Goal: Transaction & Acquisition: Purchase product/service

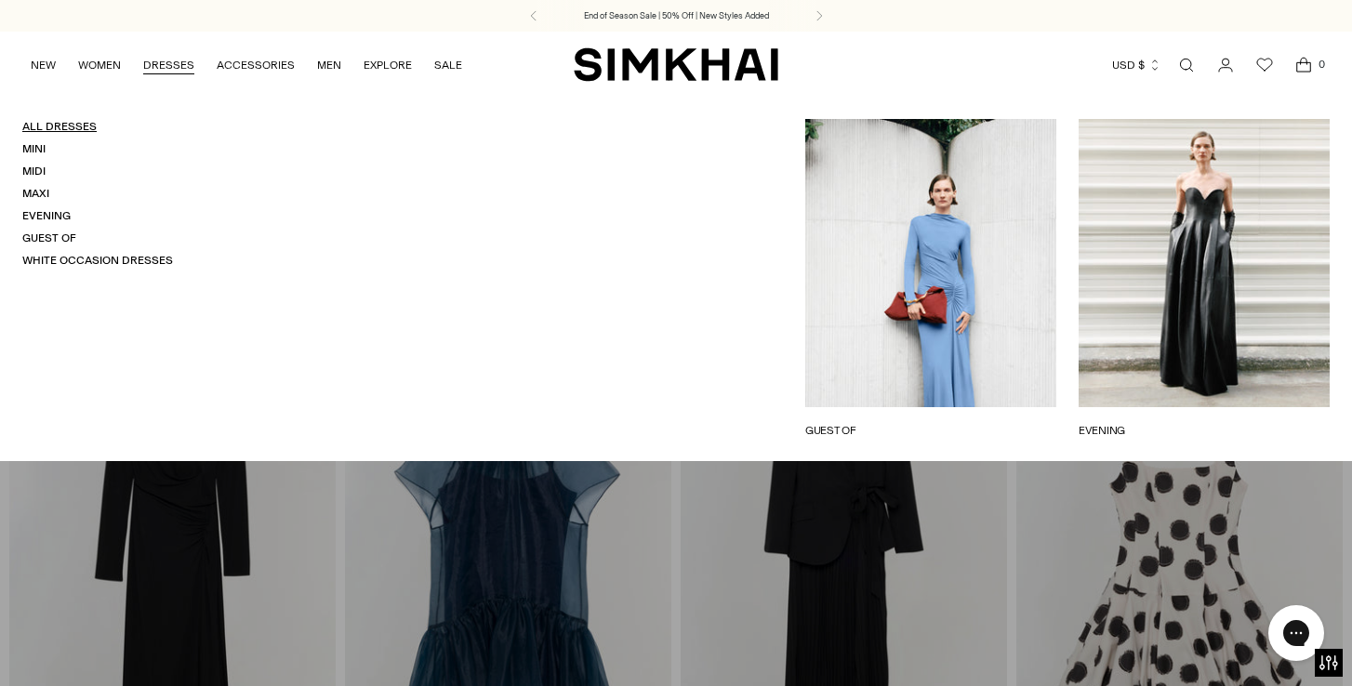
click at [45, 125] on link "All Dresses" at bounding box center [59, 126] width 74 height 13
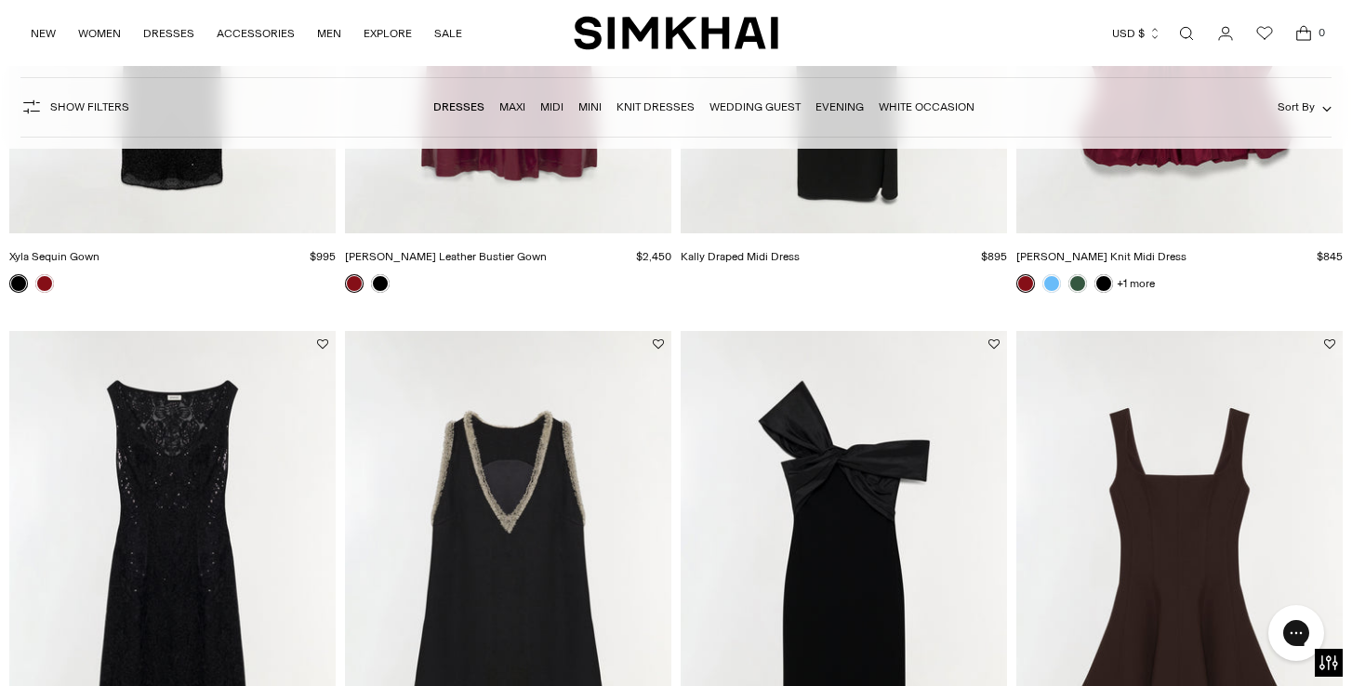
scroll to position [1706, 0]
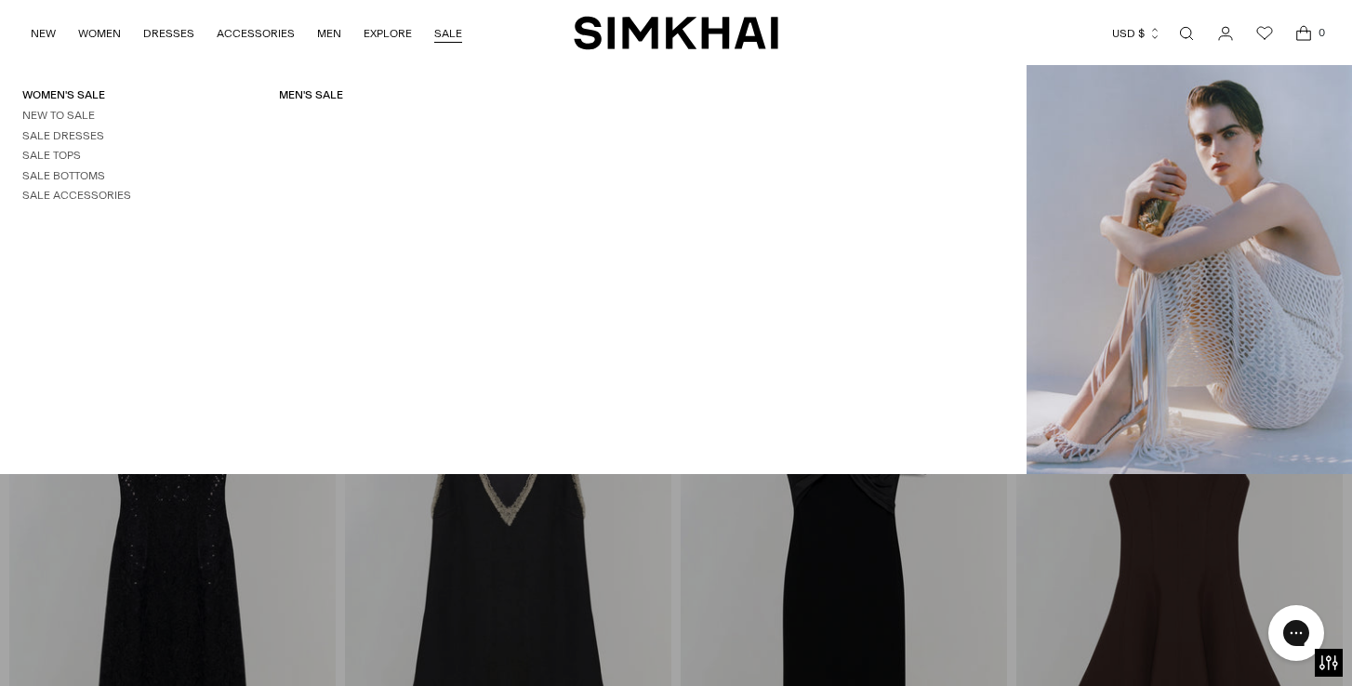
click at [439, 33] on link "SALE" at bounding box center [448, 33] width 28 height 41
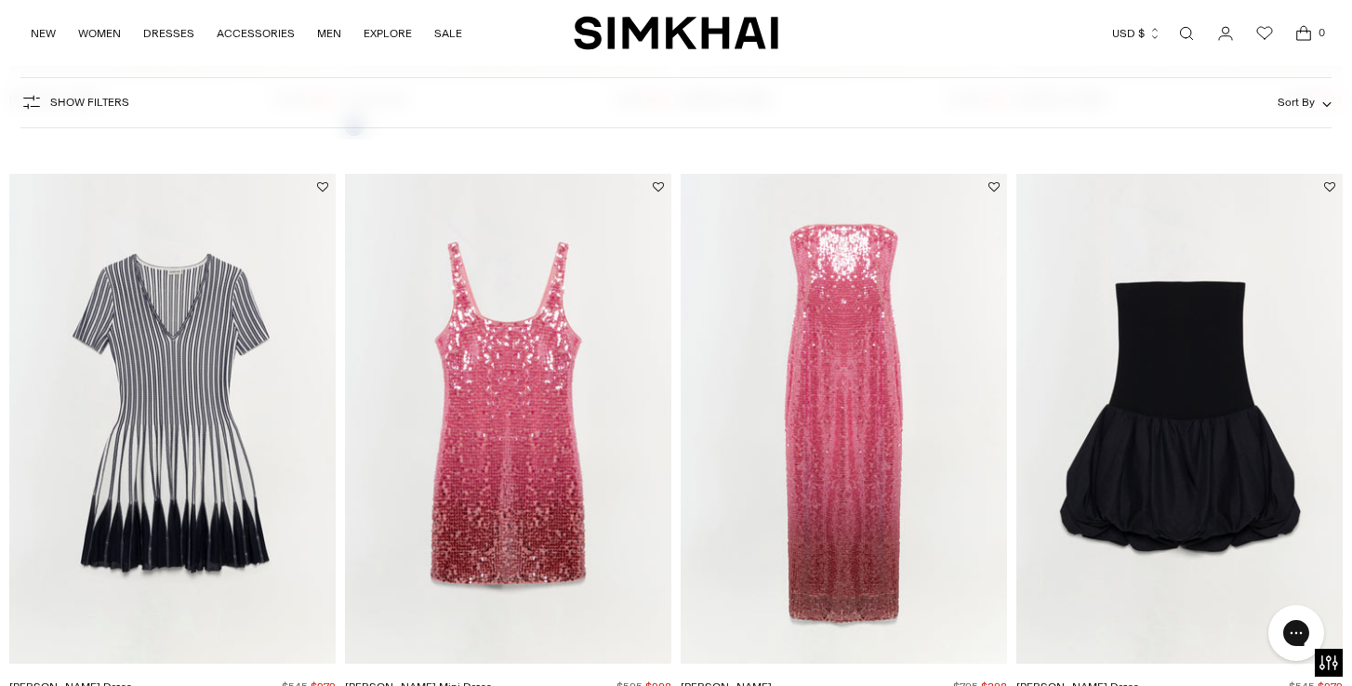
scroll to position [3127, 0]
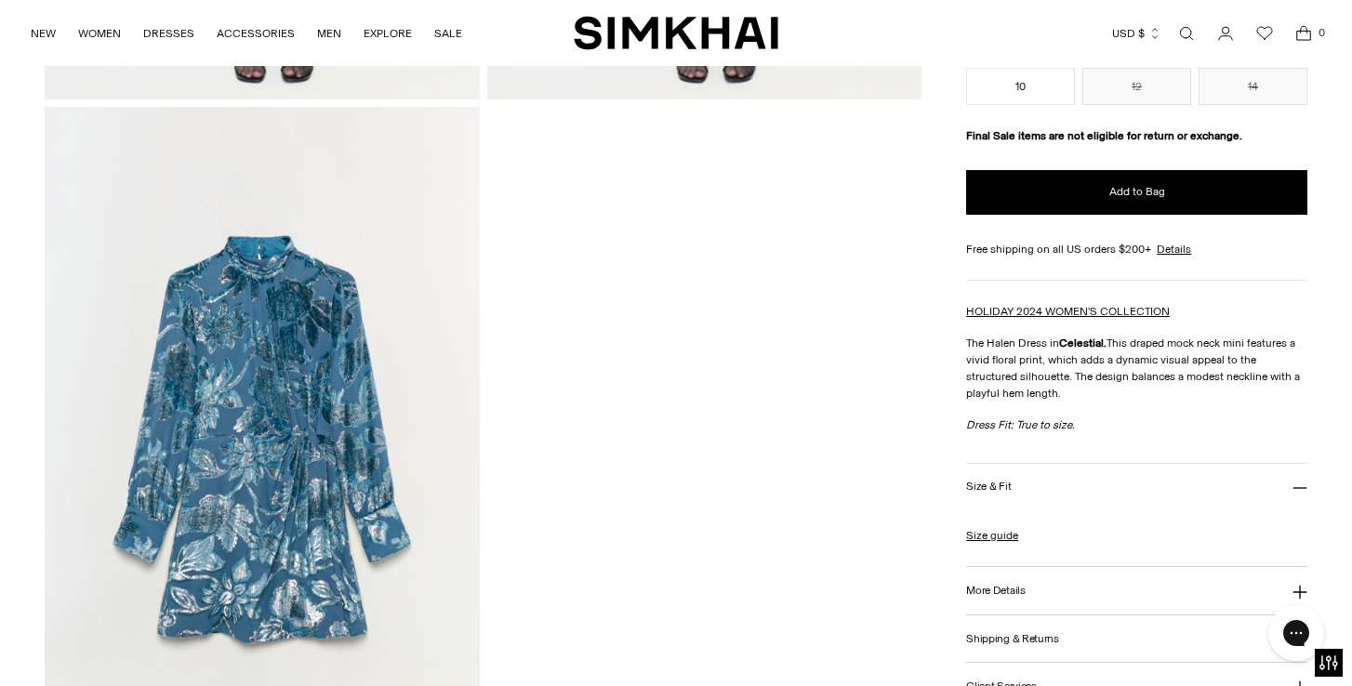
scroll to position [2015, 0]
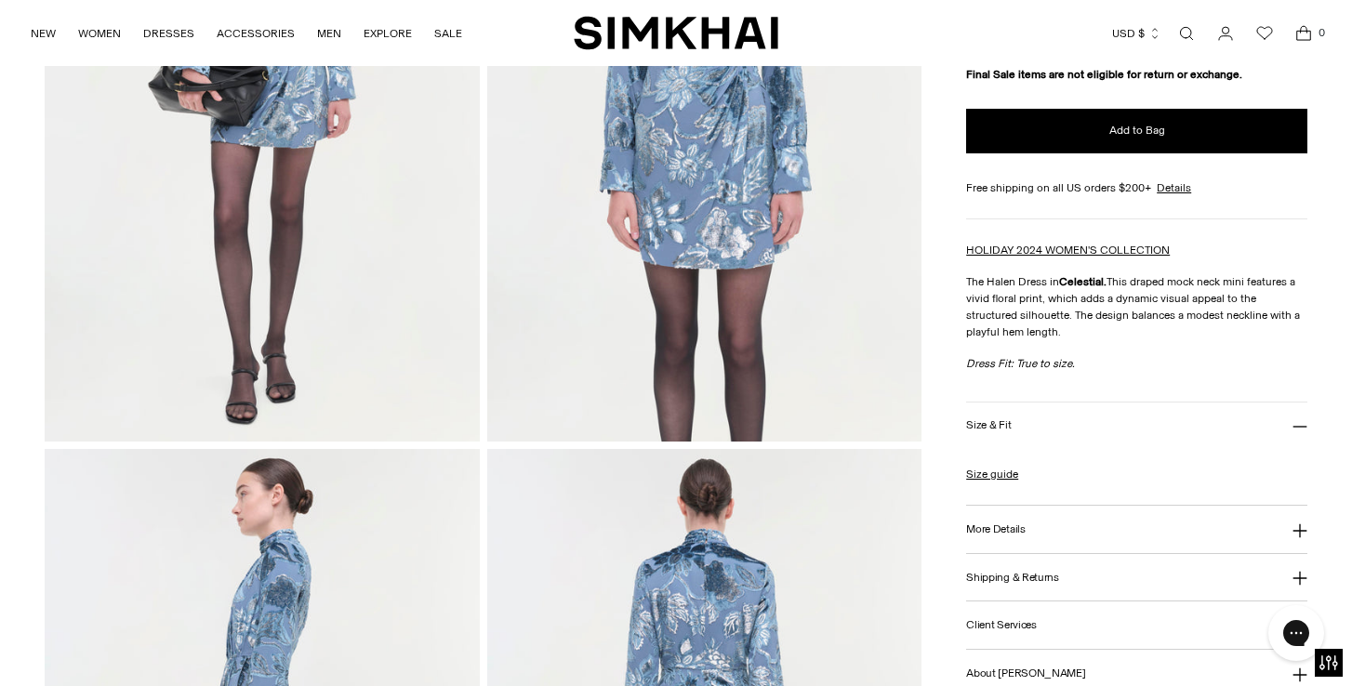
scroll to position [347, 0]
click at [1004, 526] on h3 "More Details" at bounding box center [995, 529] width 59 height 12
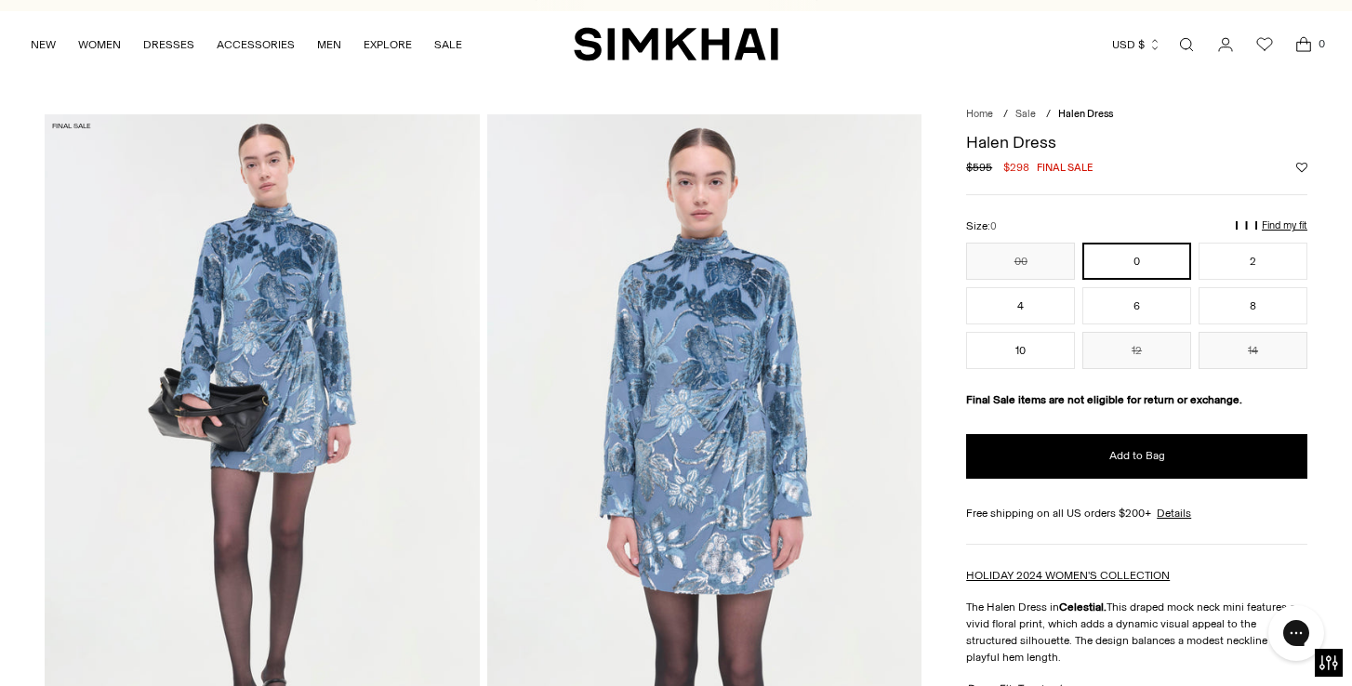
scroll to position [14, 0]
